Goal: Information Seeking & Learning: Learn about a topic

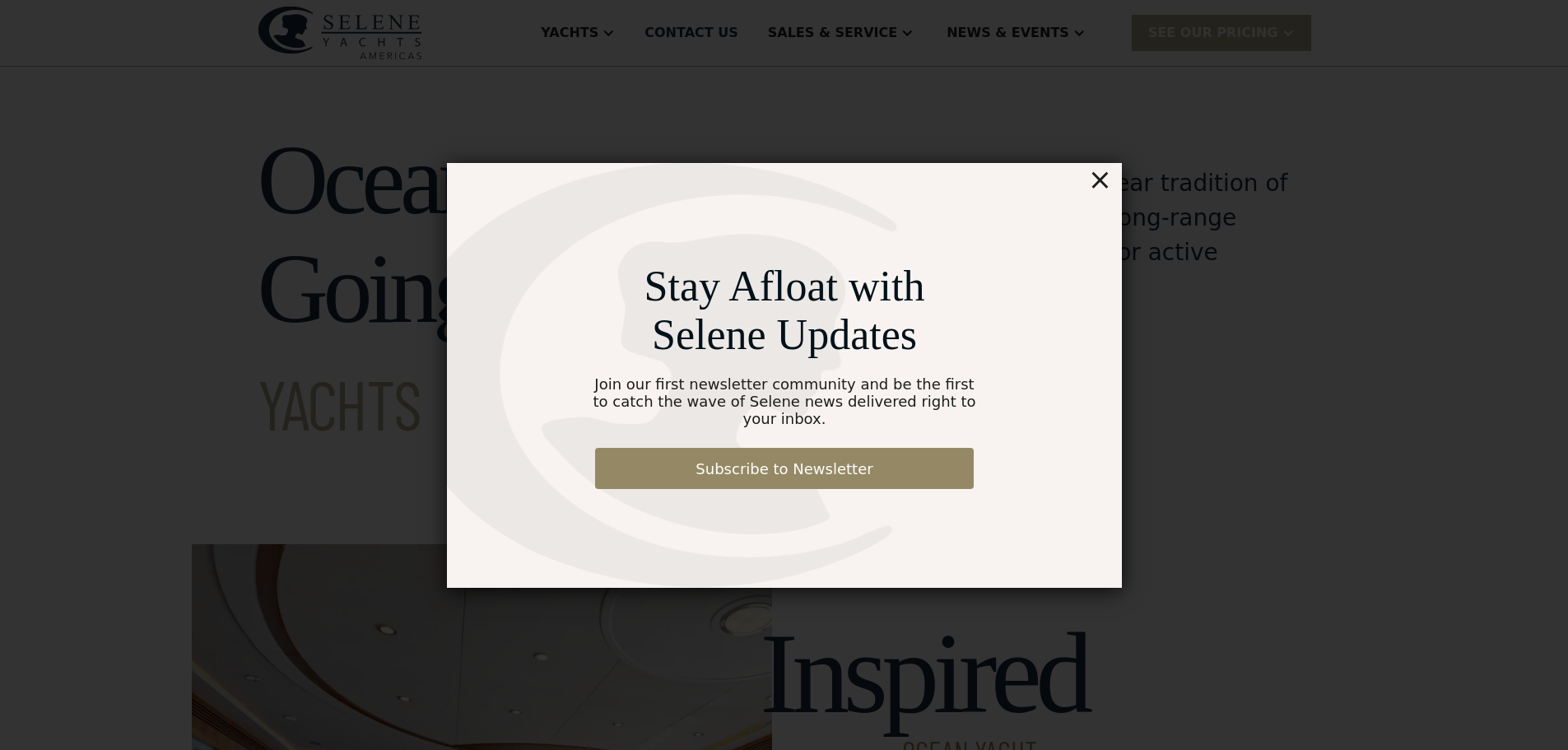
click at [1106, 191] on div "×" at bounding box center [1099, 179] width 24 height 33
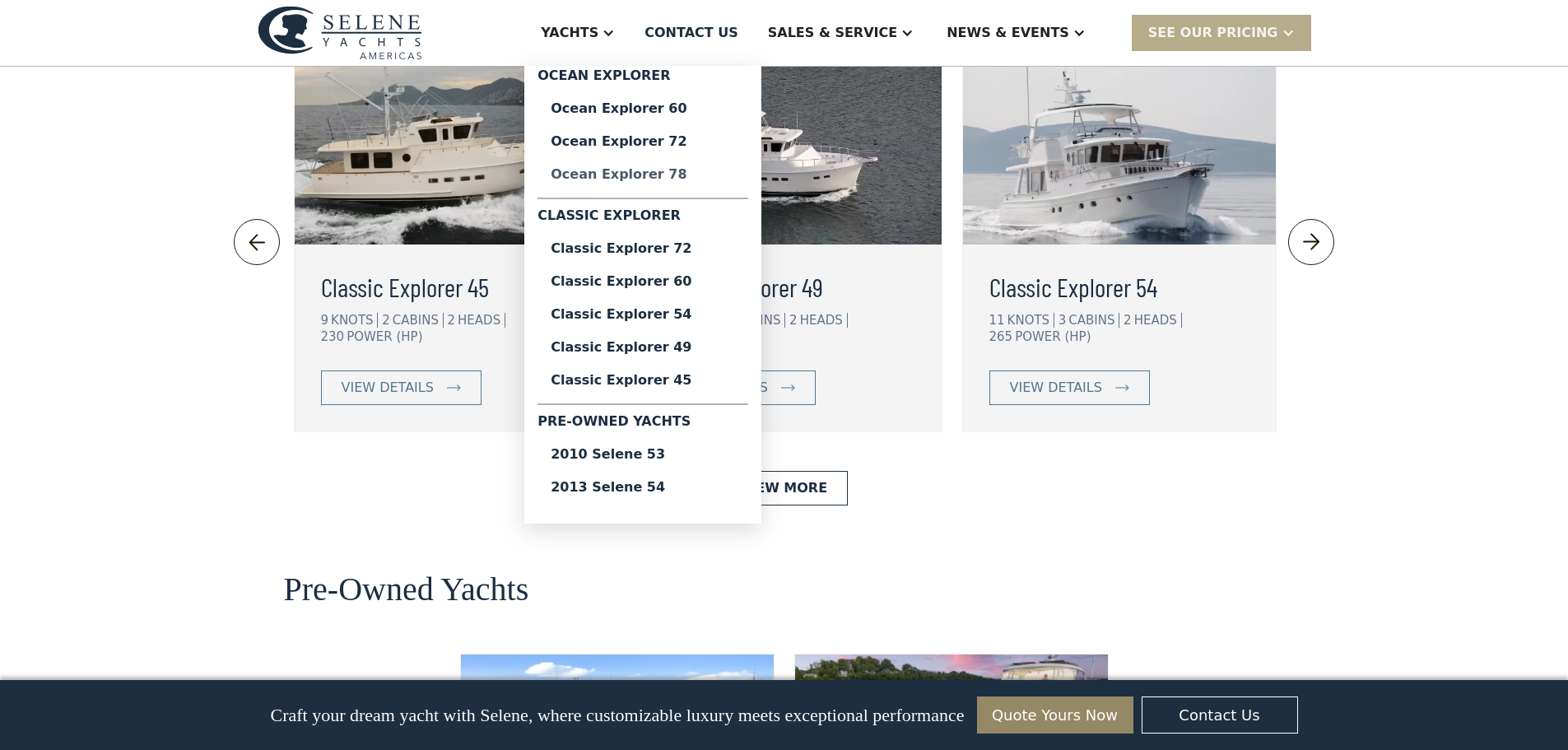
scroll to position [3624, 0]
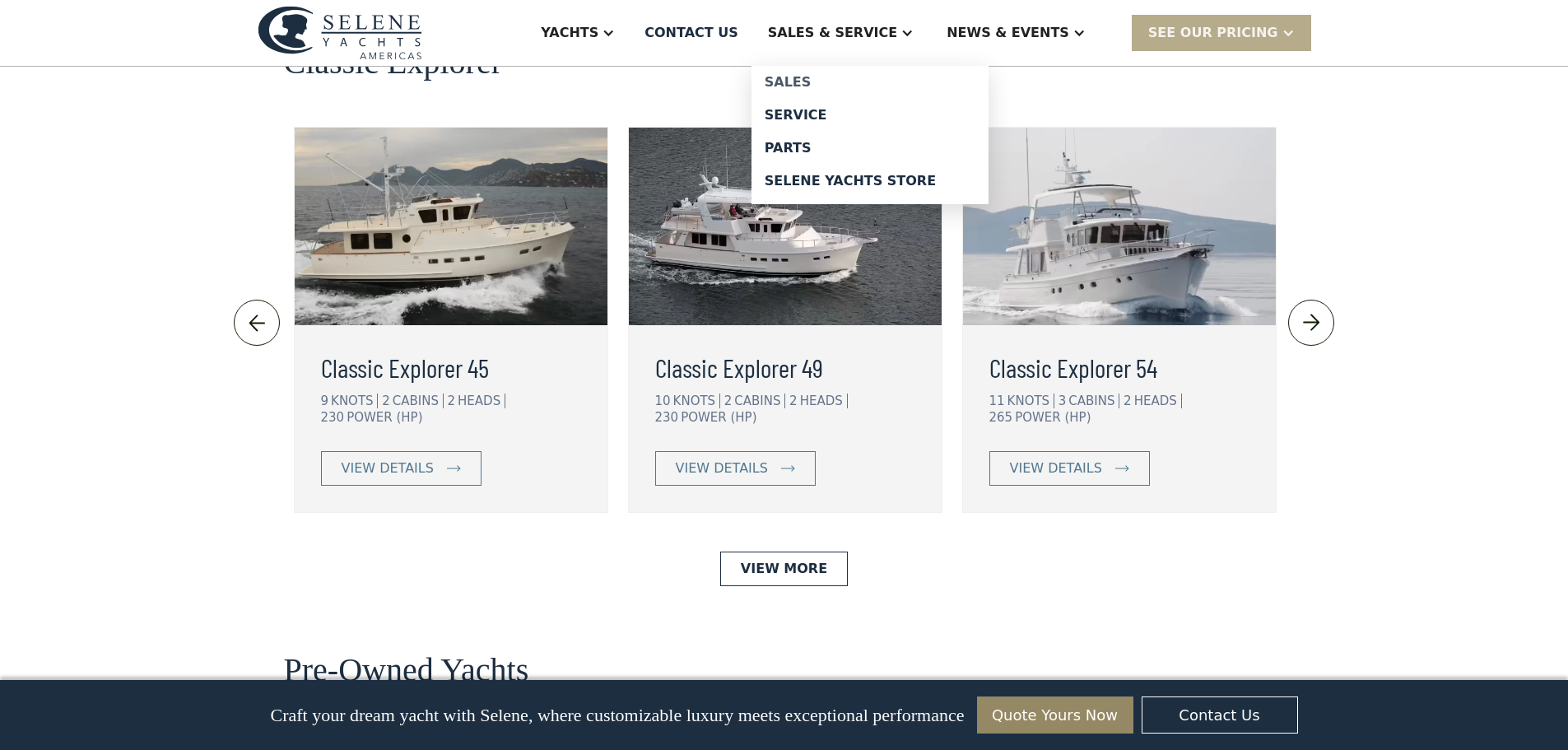
click at [856, 81] on div "Sales" at bounding box center [870, 82] width 210 height 13
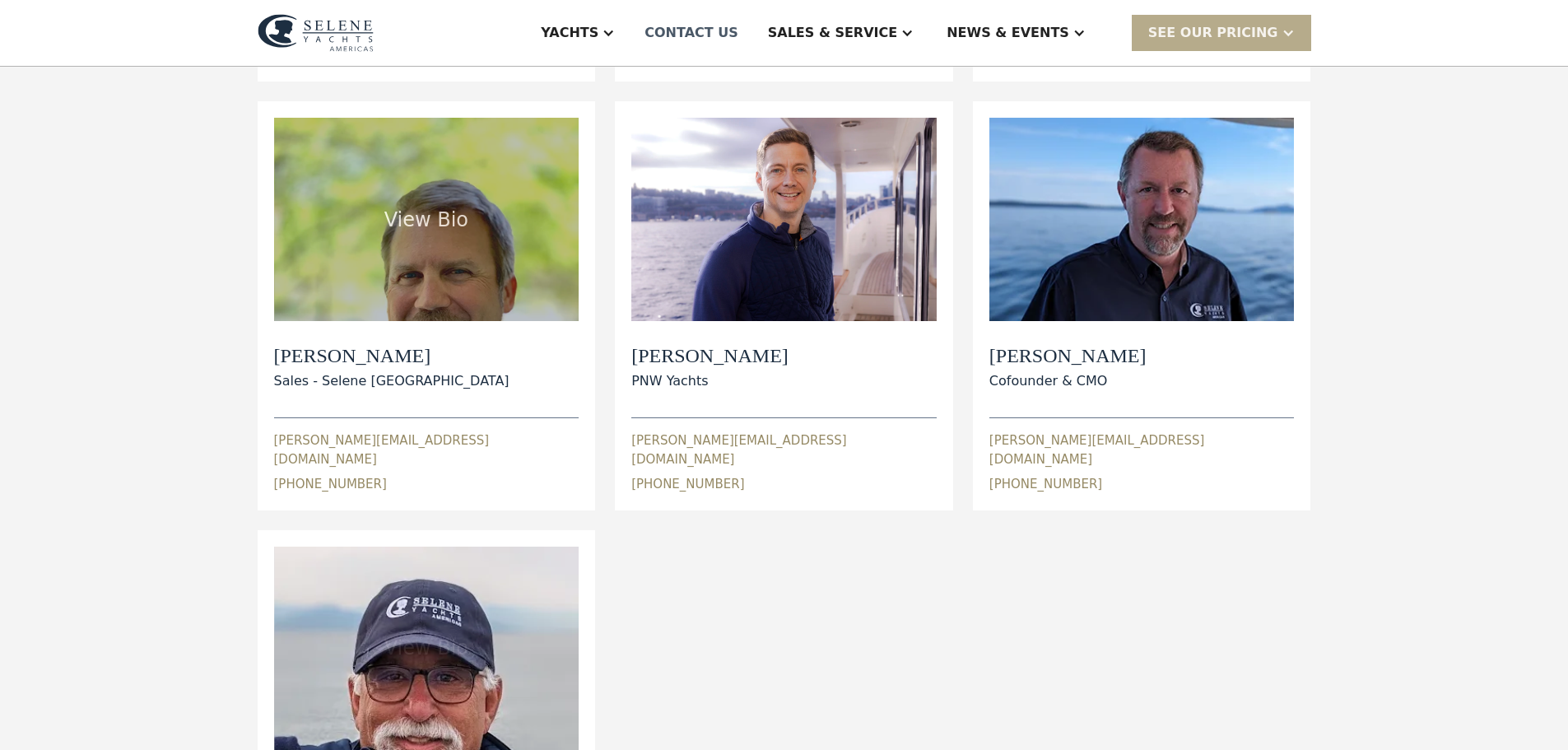
scroll to position [577, 0]
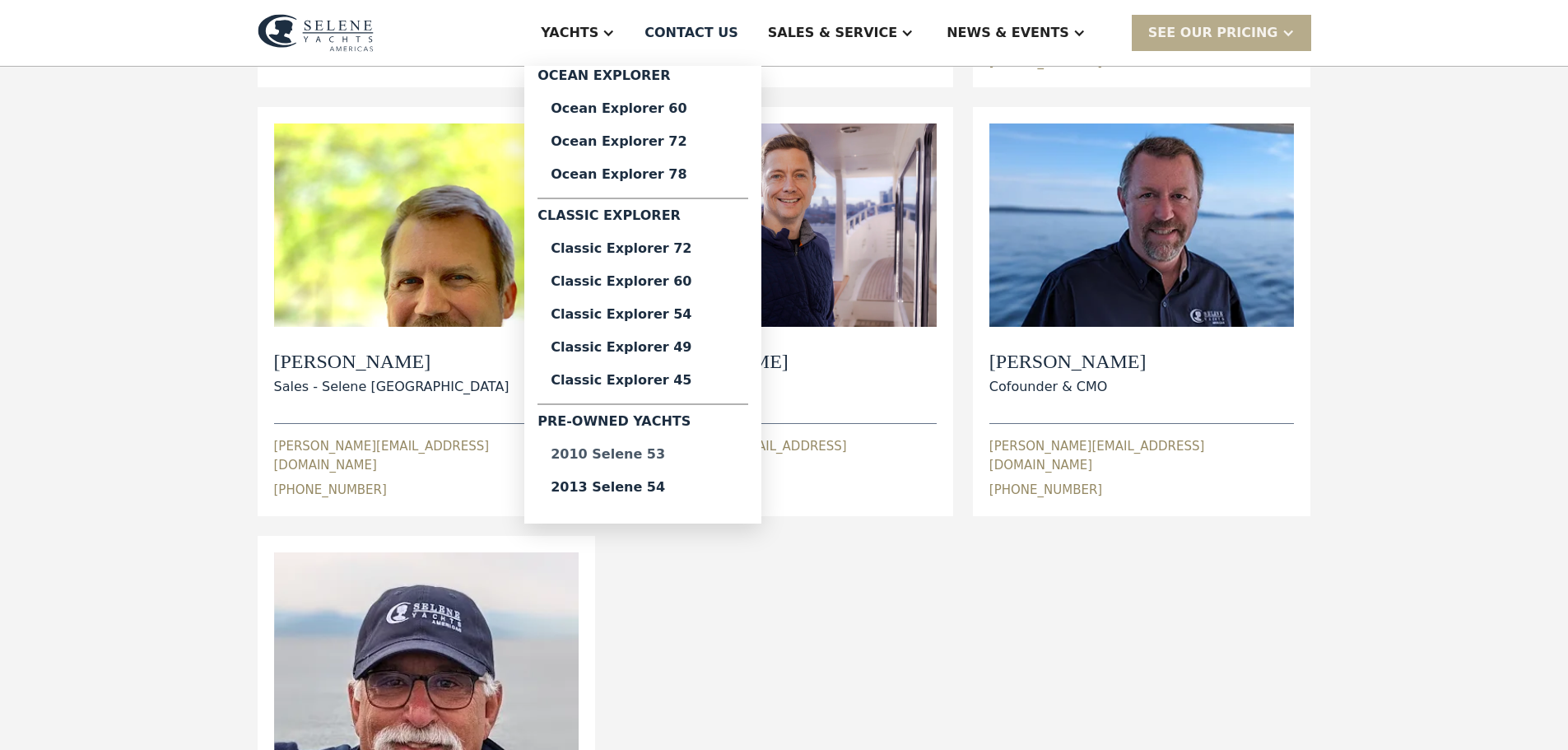
click at [698, 456] on div "2010 Selene 53" at bounding box center [643, 454] width 185 height 13
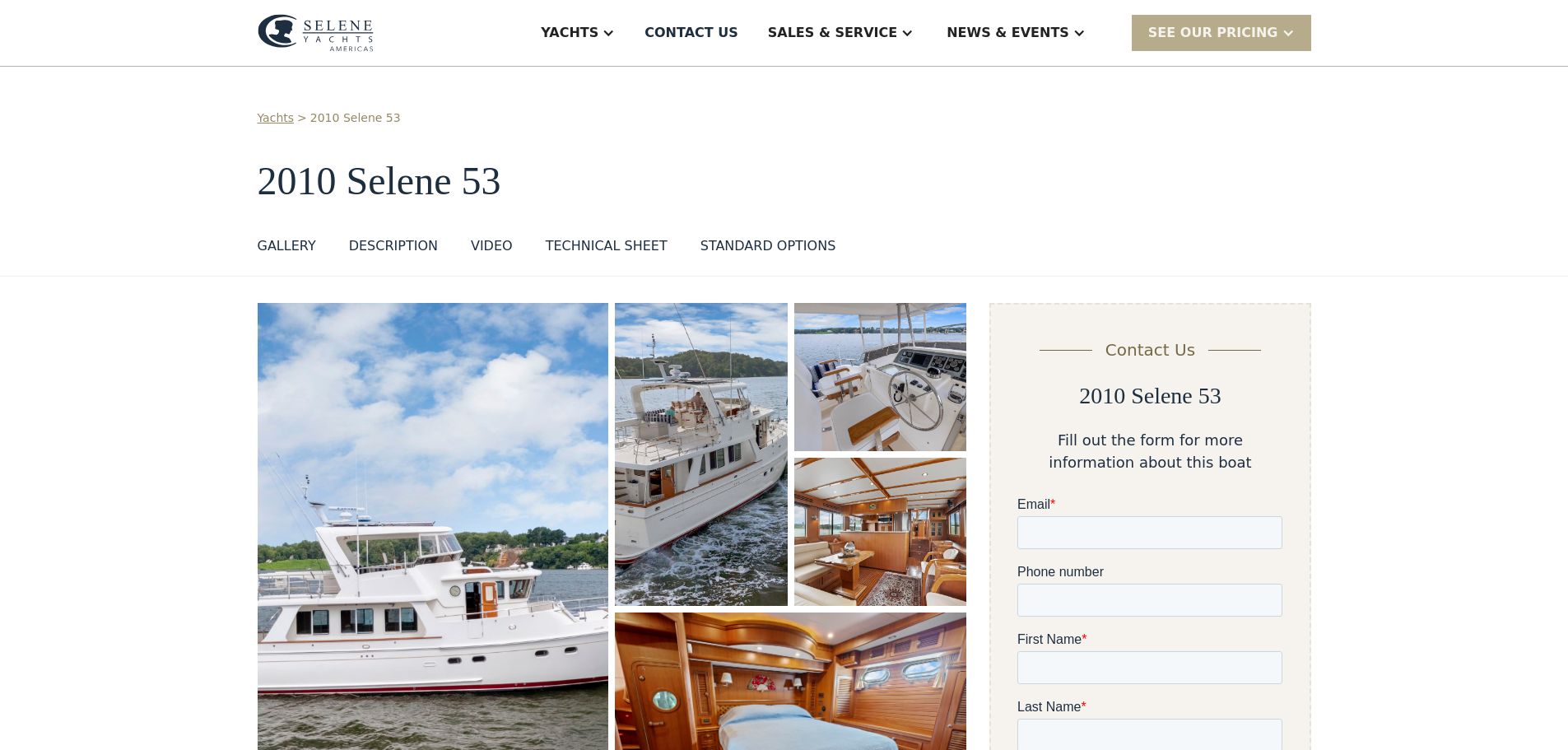
click at [349, 24] on img at bounding box center [316, 33] width 116 height 37
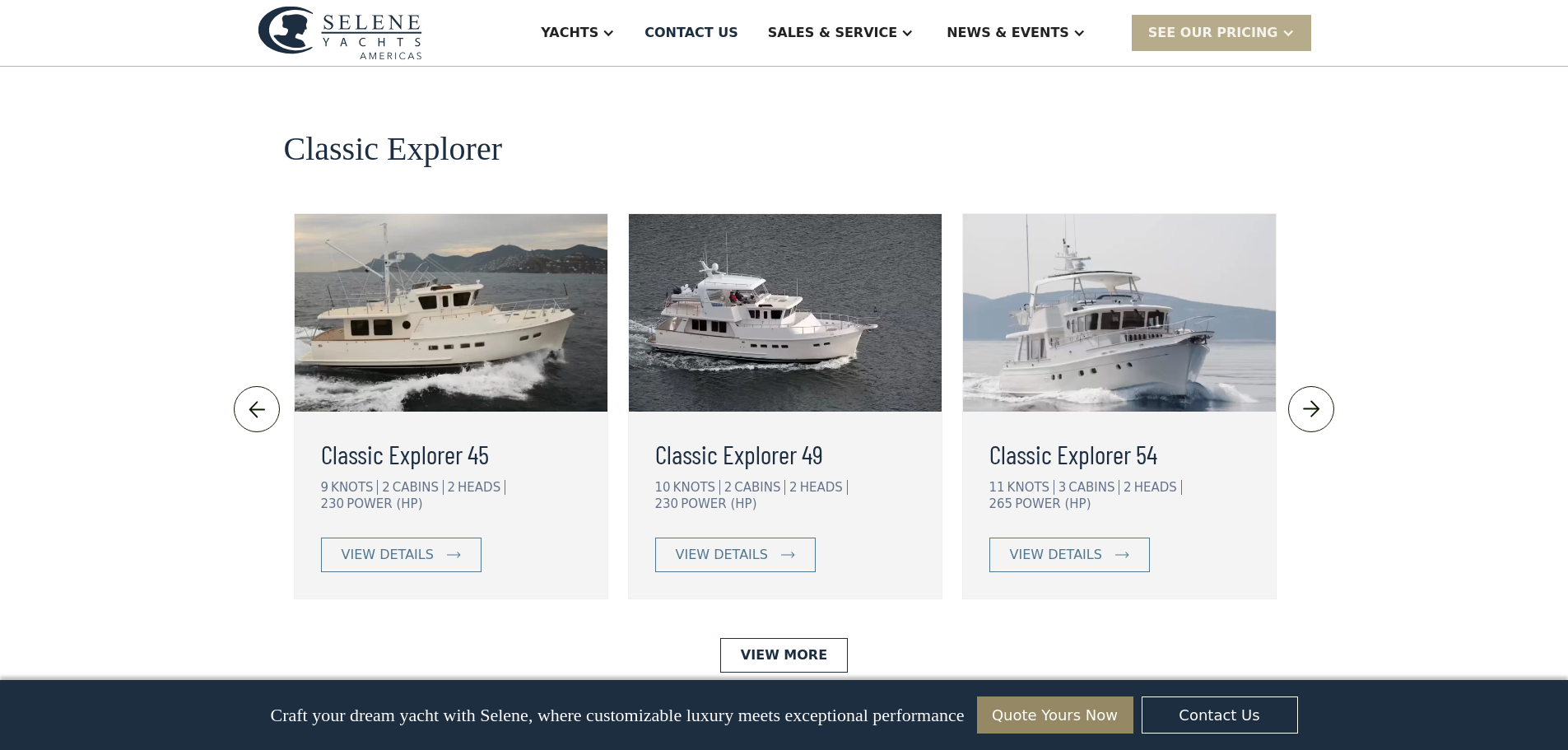
scroll to position [3459, 0]
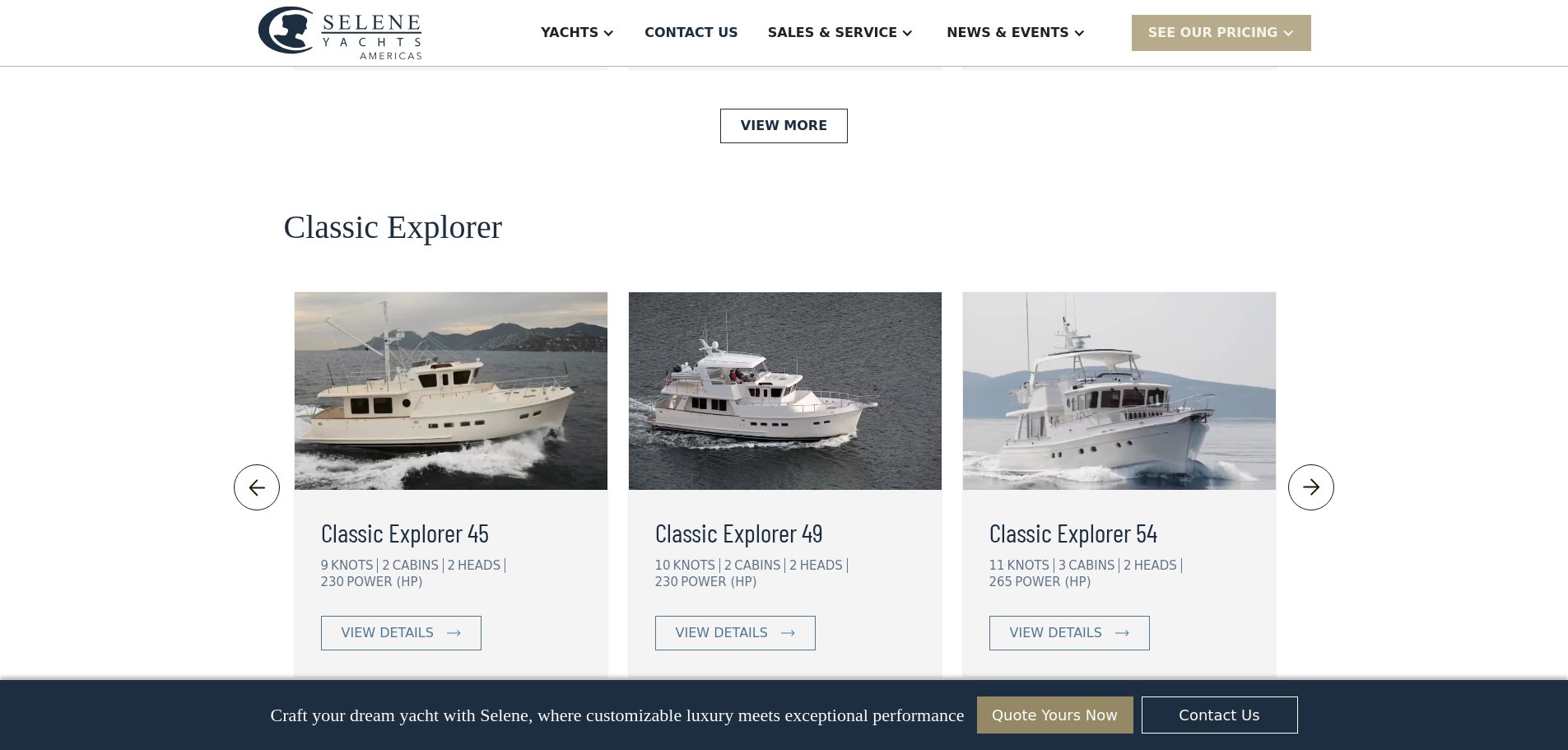
click at [426, 512] on h3 "Classic Explorer 45" at bounding box center [451, 532] width 260 height 39
